Goal: Navigation & Orientation: Go to known website

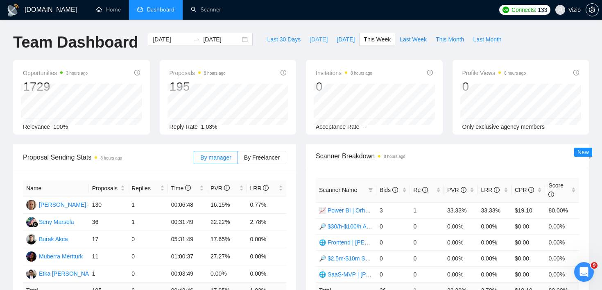
click at [320, 35] on button "[DATE]" at bounding box center [318, 39] width 27 height 13
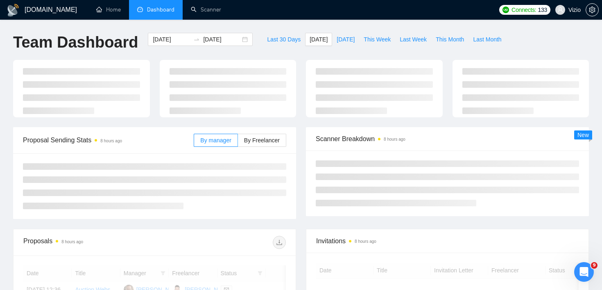
type input "[DATE]"
click at [305, 54] on div "Last 30 Days [DATE] [DATE] This Week Last Week This Month Last Month" at bounding box center [384, 46] width 253 height 27
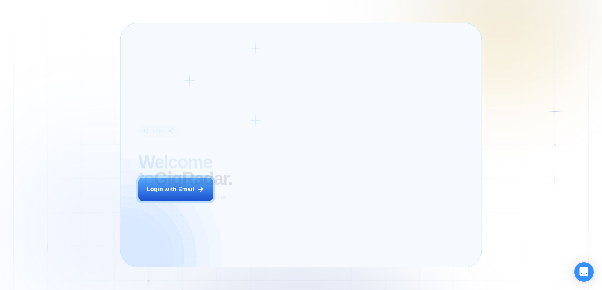
click at [277, 203] on div "Login ‍ Welcome to GigRadar. AI Business Manager for Agencies Login with Email" at bounding box center [206, 145] width 155 height 226
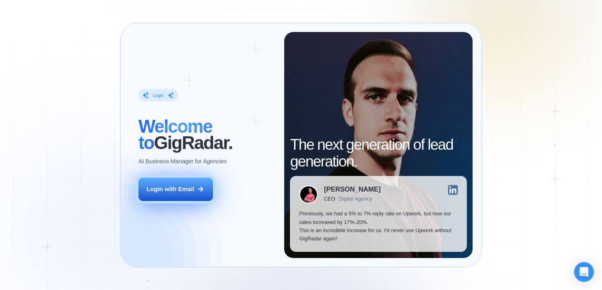
click at [199, 189] on icon at bounding box center [200, 188] width 7 height 7
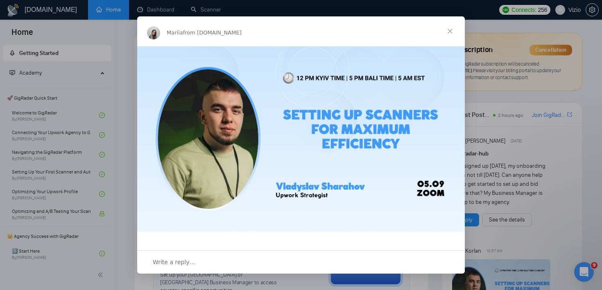
click at [452, 27] on span "Close" at bounding box center [449, 30] width 29 height 29
